Goal: Task Accomplishment & Management: Use online tool/utility

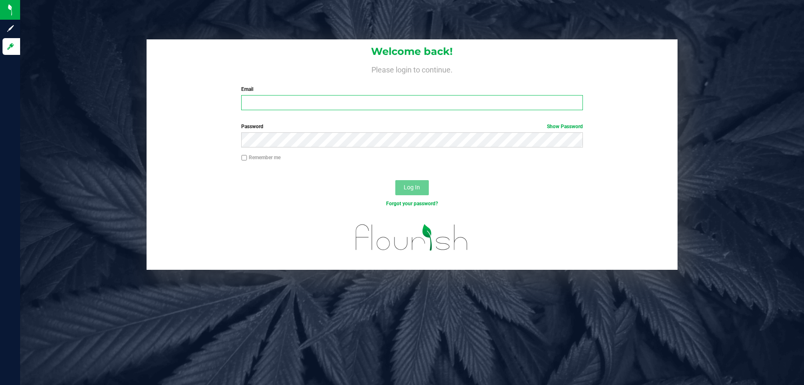
click at [356, 97] on input "Email" at bounding box center [411, 102] width 341 height 15
type input "Ebell@liveparallel.com"
click at [395, 180] on button "Log In" at bounding box center [412, 187] width 34 height 15
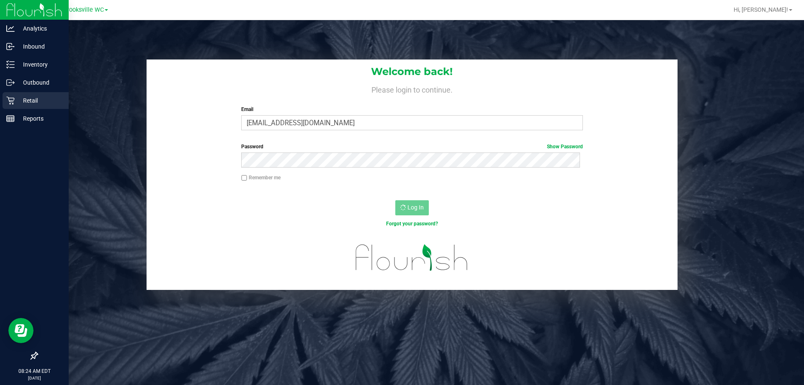
click at [45, 101] on p "Retail" at bounding box center [40, 101] width 50 height 10
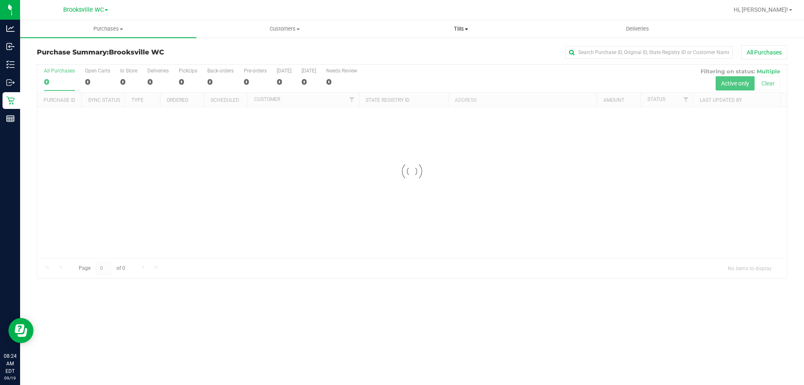
click at [449, 23] on uib-tab-heading "Tills Manage tills Reconcile e-payments" at bounding box center [461, 29] width 176 height 17
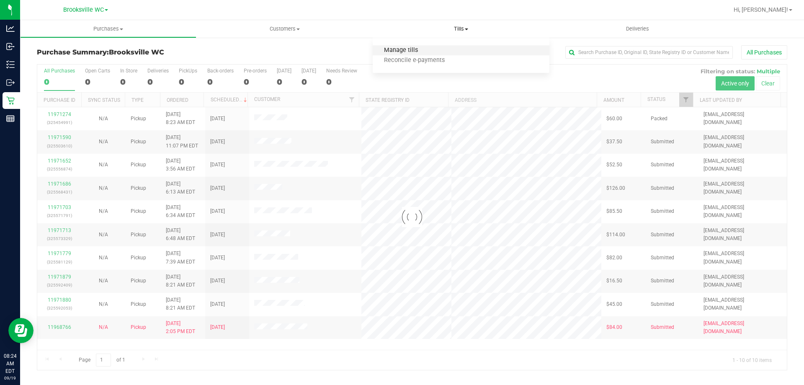
click at [407, 48] on span "Manage tills" at bounding box center [401, 50] width 57 height 7
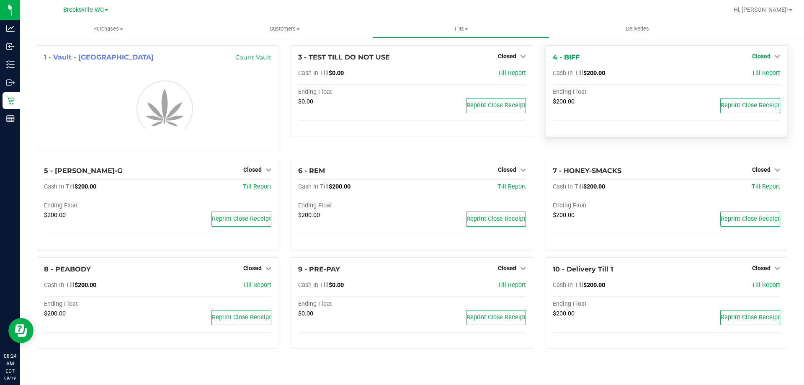
click at [776, 56] on icon at bounding box center [778, 56] width 6 height 6
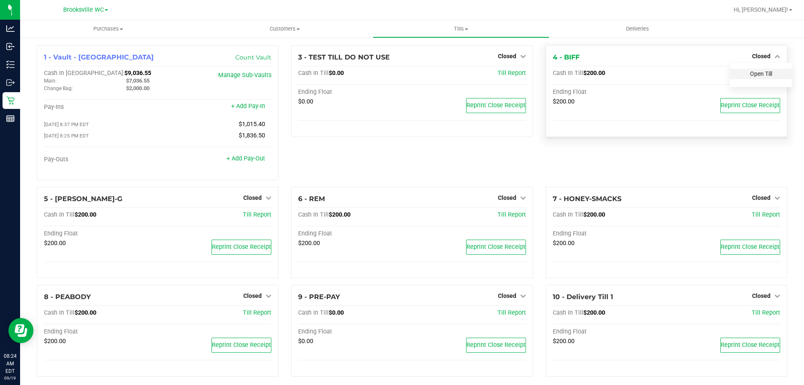
click at [765, 73] on link "Open Till" at bounding box center [761, 73] width 22 height 7
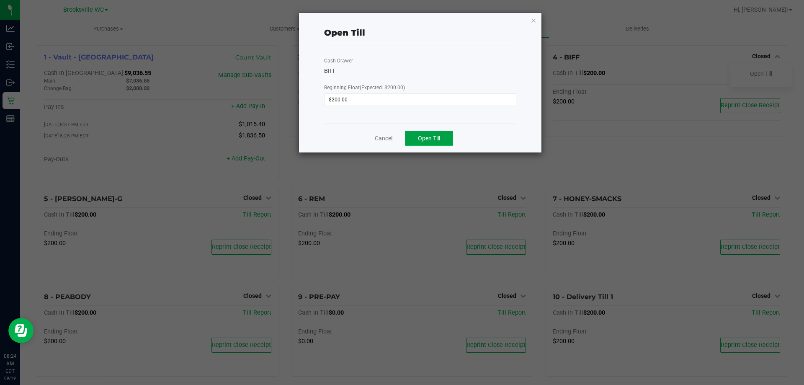
click at [438, 140] on span "Open Till" at bounding box center [429, 138] width 22 height 7
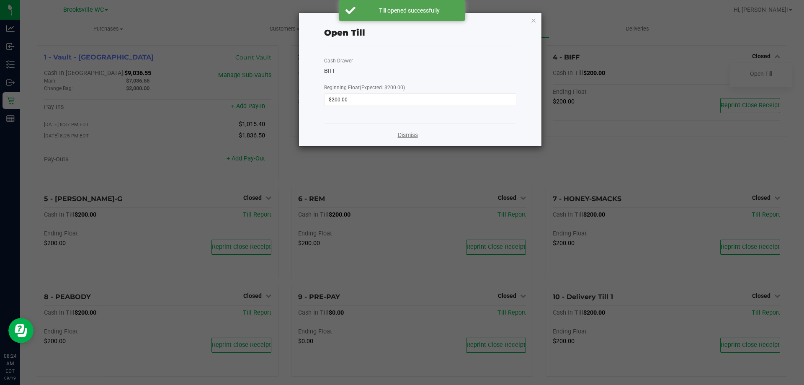
click at [417, 133] on link "Dismiss" at bounding box center [408, 135] width 20 height 9
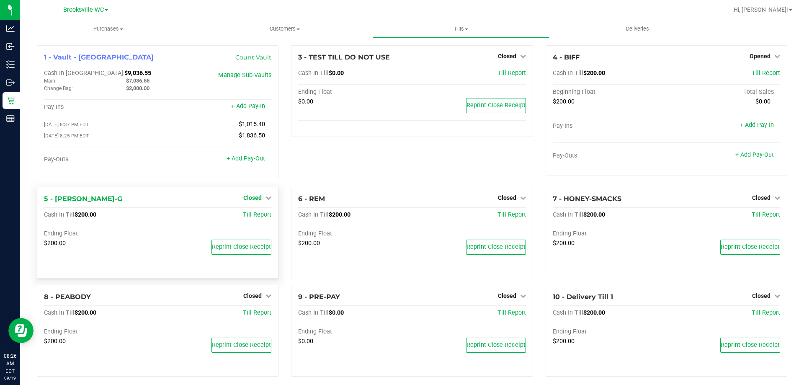
click at [258, 201] on span "Closed" at bounding box center [252, 197] width 18 height 7
click at [255, 218] on link "Open Till" at bounding box center [252, 215] width 22 height 7
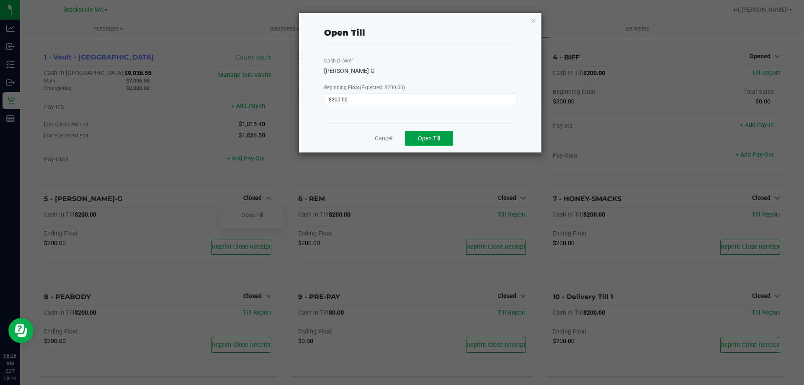
click at [441, 134] on button "Open Till" at bounding box center [429, 138] width 48 height 15
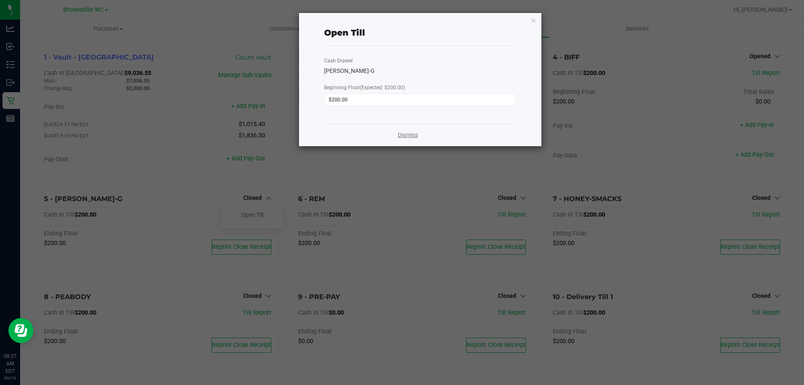
click at [407, 134] on link "Dismiss" at bounding box center [408, 135] width 20 height 9
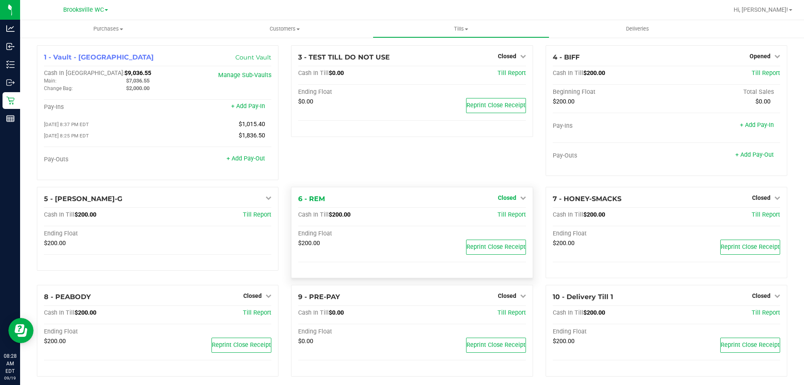
click at [509, 201] on span "Closed" at bounding box center [507, 197] width 18 height 7
click at [508, 217] on link "Open Till" at bounding box center [507, 215] width 22 height 7
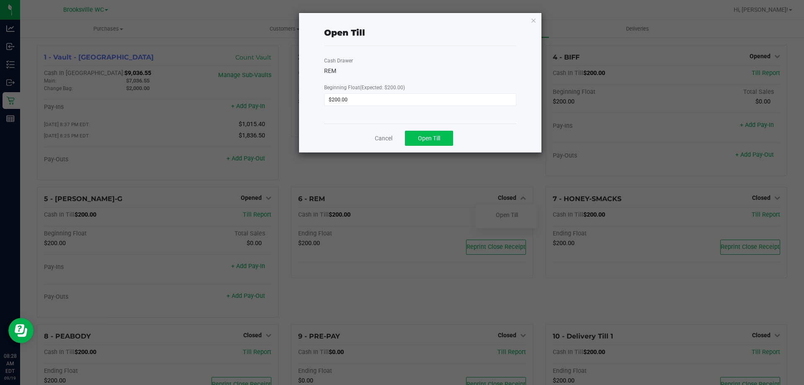
click at [432, 140] on span "Open Till" at bounding box center [429, 138] width 22 height 7
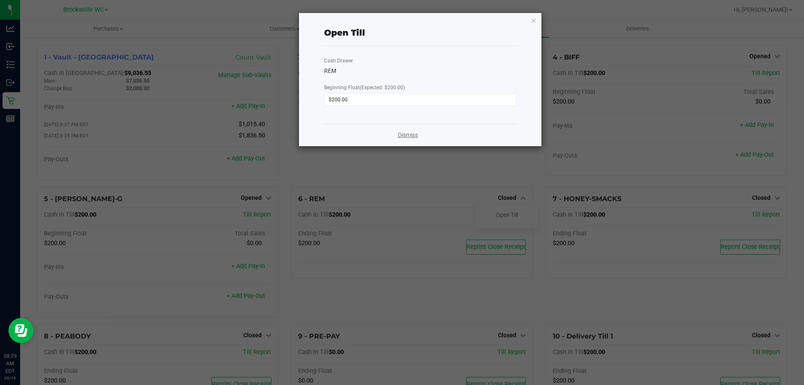
click at [412, 135] on link "Dismiss" at bounding box center [408, 135] width 20 height 9
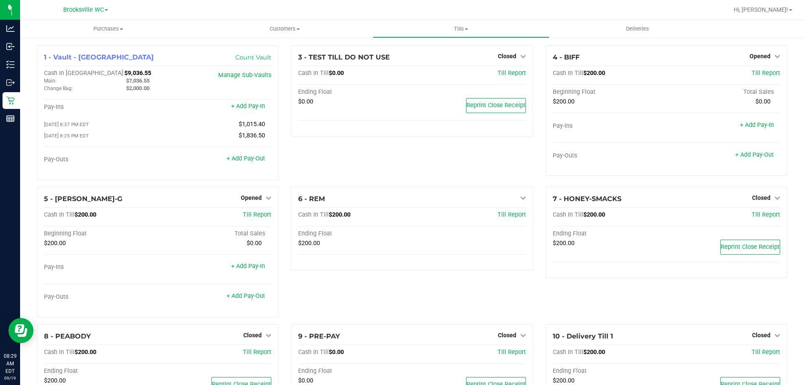
scroll to position [47, 0]
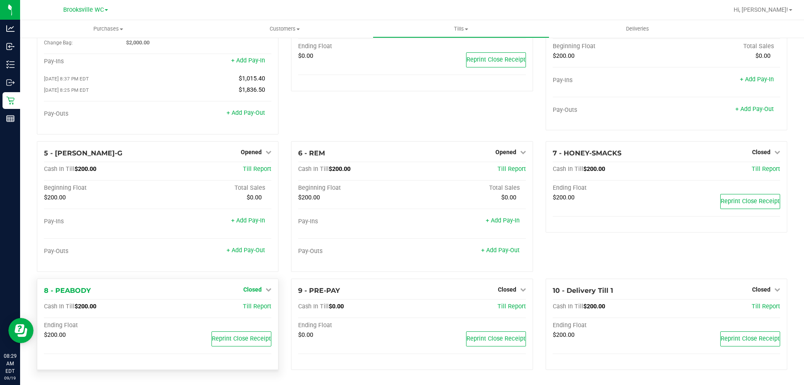
click at [253, 291] on span "Closed" at bounding box center [252, 289] width 18 height 7
click at [252, 309] on link "Open Till" at bounding box center [252, 306] width 22 height 7
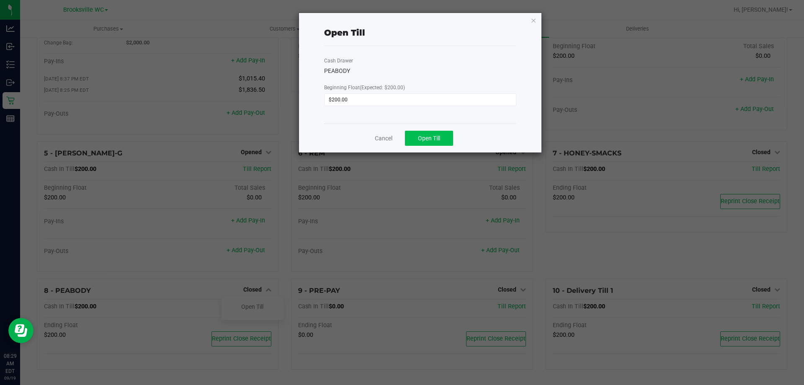
click at [437, 131] on button "Open Till" at bounding box center [429, 138] width 48 height 15
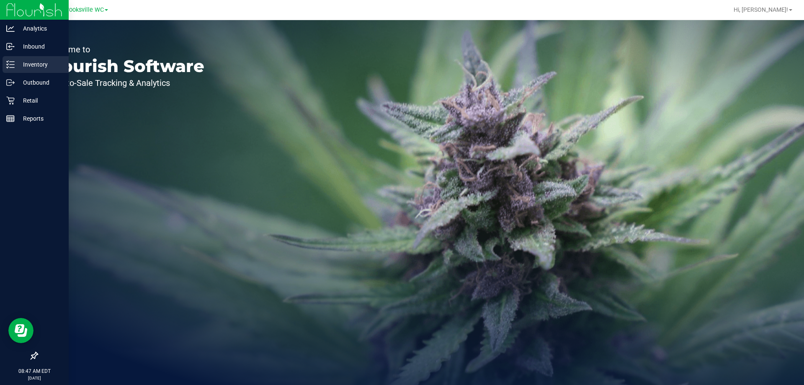
click at [48, 65] on p "Inventory" at bounding box center [40, 64] width 50 height 10
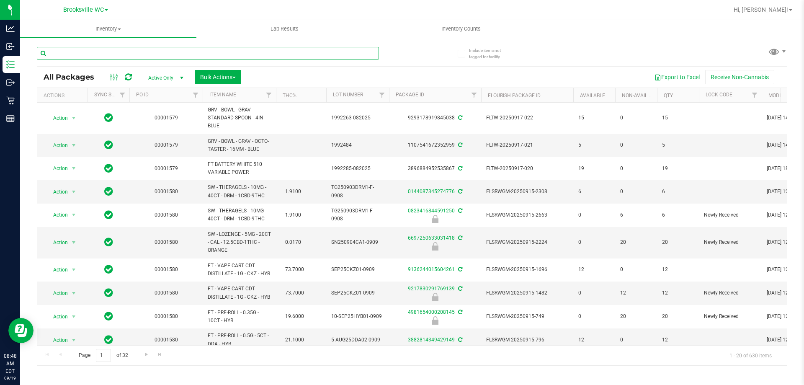
click at [292, 53] on input "text" at bounding box center [208, 53] width 342 height 13
